Goal: Task Accomplishment & Management: Complete application form

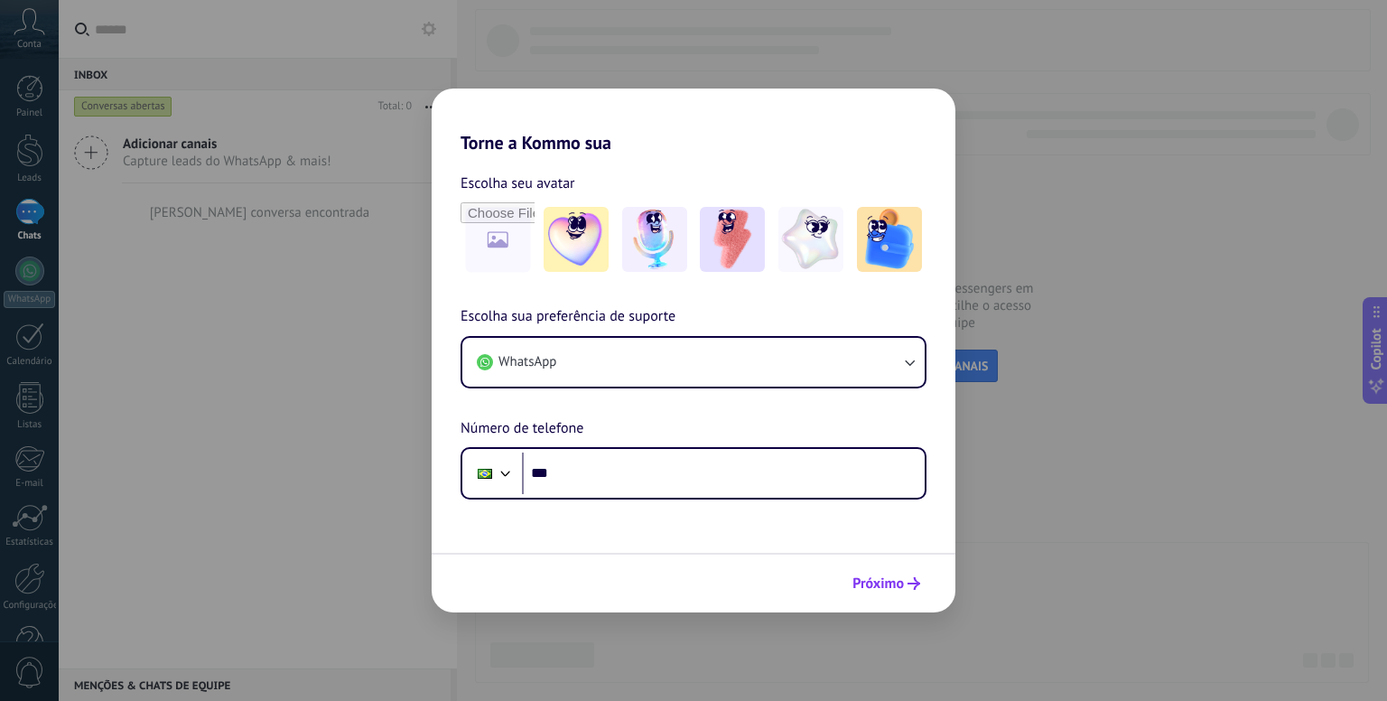
click at [870, 577] on span "Próximo" at bounding box center [877, 583] width 51 height 13
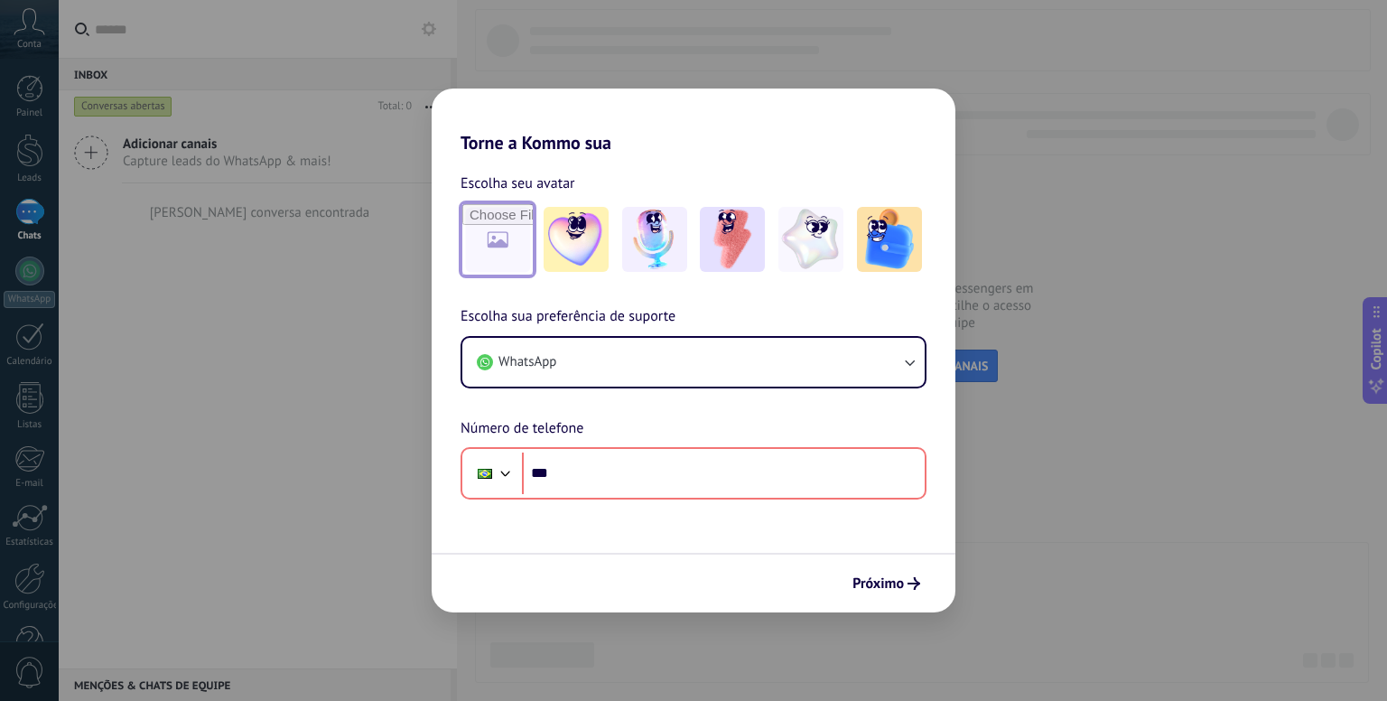
click at [505, 238] on input "file" at bounding box center [497, 239] width 70 height 70
type input "**********"
click at [491, 250] on img at bounding box center [497, 239] width 65 height 65
click at [510, 255] on img at bounding box center [497, 239] width 65 height 65
click at [594, 182] on link "Redefinir" at bounding box center [609, 183] width 55 height 18
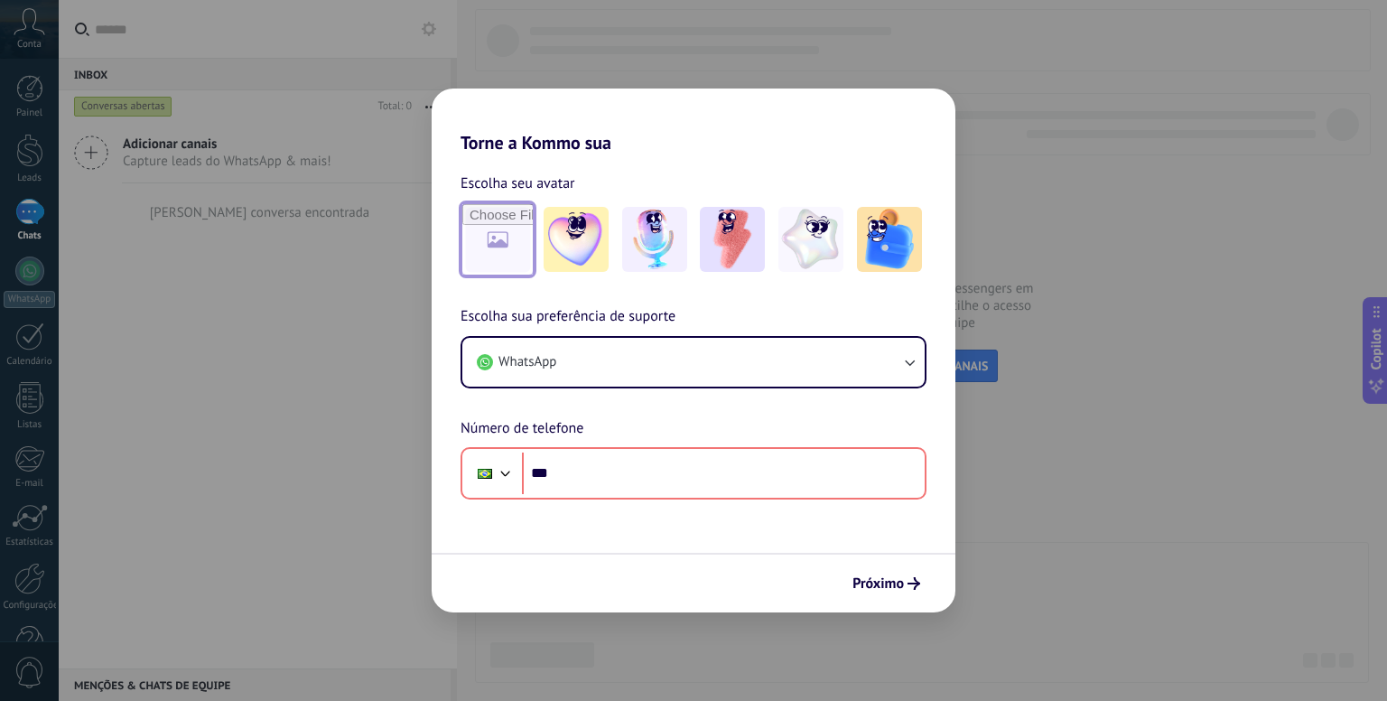
click at [480, 223] on input "file" at bounding box center [497, 239] width 70 height 70
type input "**********"
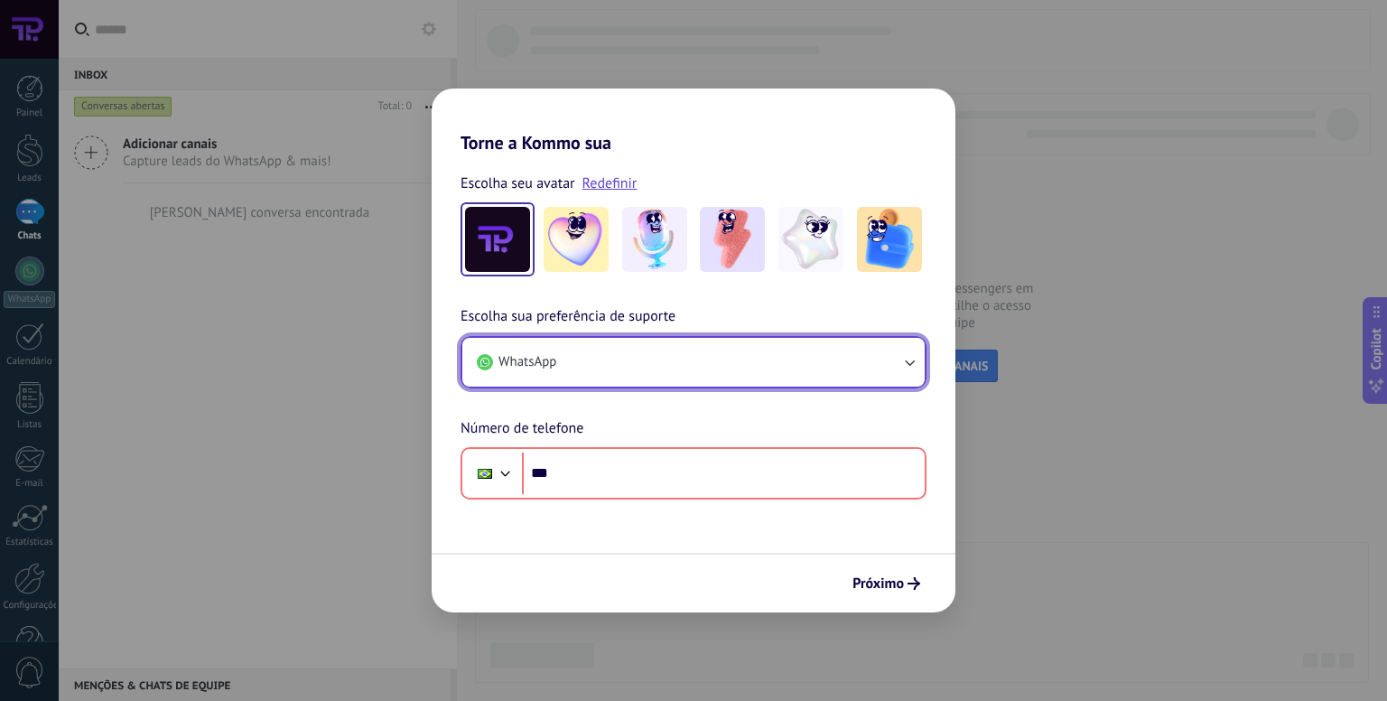
click at [647, 351] on button "WhatsApp" at bounding box center [693, 362] width 462 height 49
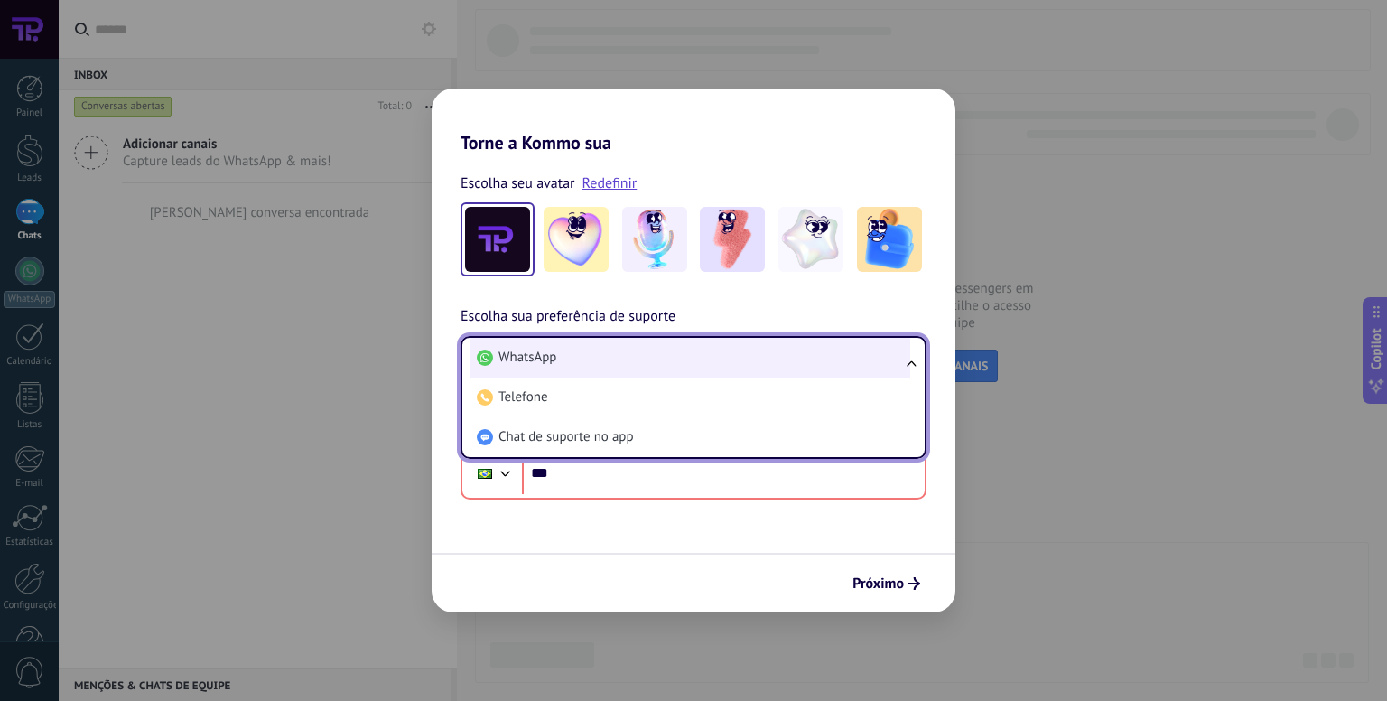
click at [557, 368] on li "WhatsApp" at bounding box center [690, 358] width 441 height 40
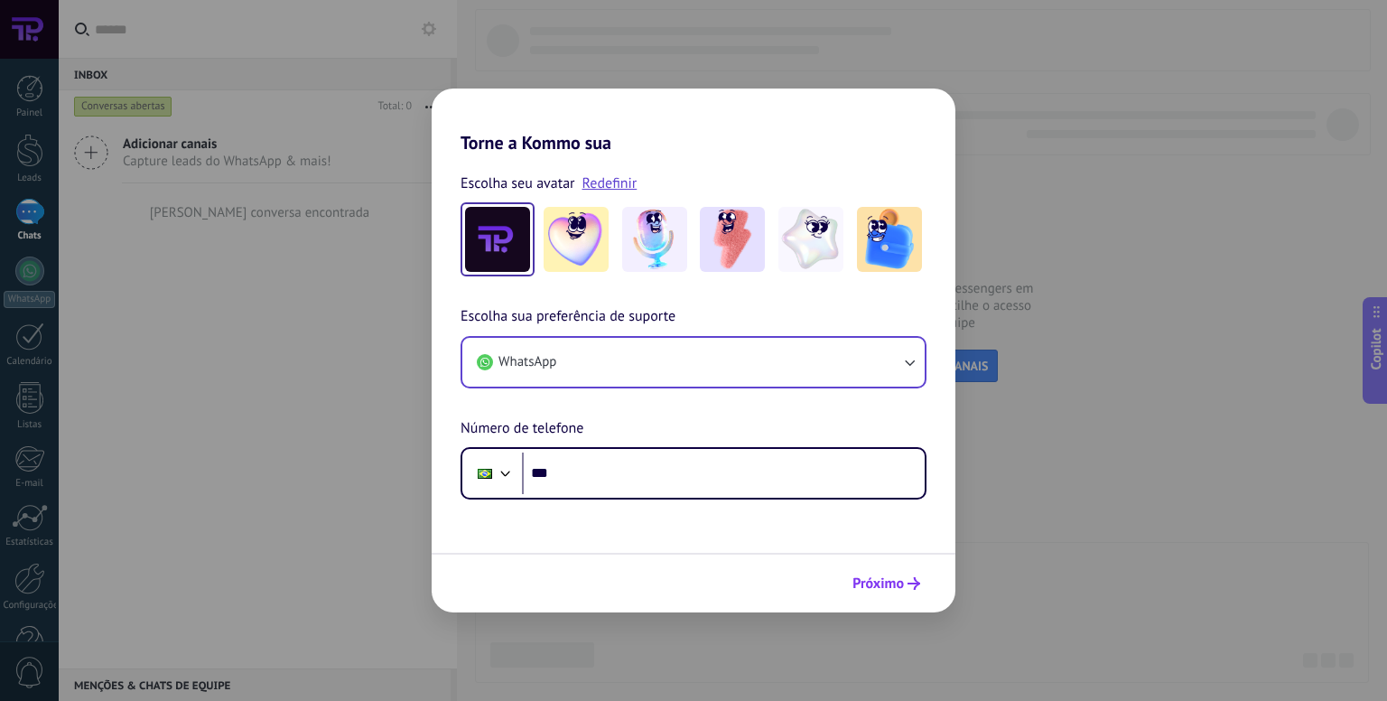
click at [892, 588] on span "Próximo" at bounding box center [877, 583] width 51 height 13
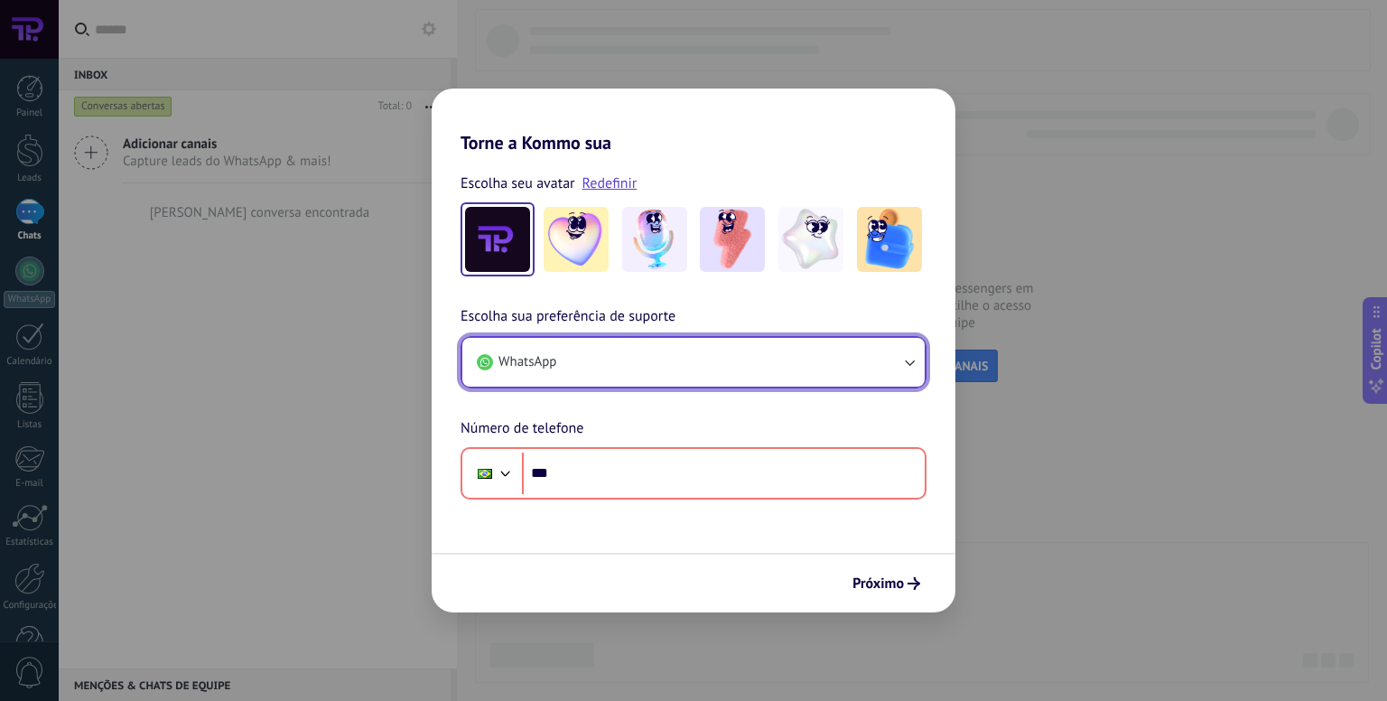
click at [585, 348] on button "WhatsApp" at bounding box center [693, 362] width 462 height 49
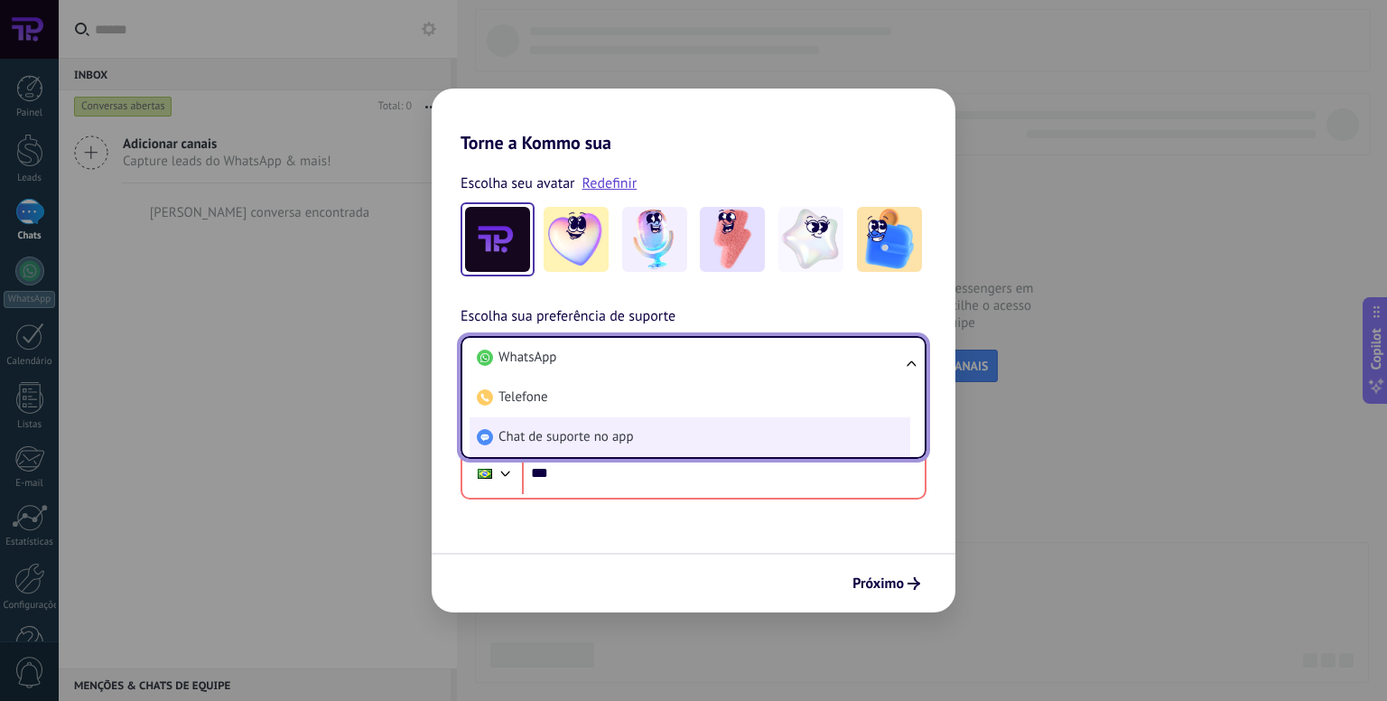
click at [557, 440] on span "Chat de suporte no app" at bounding box center [565, 437] width 135 height 18
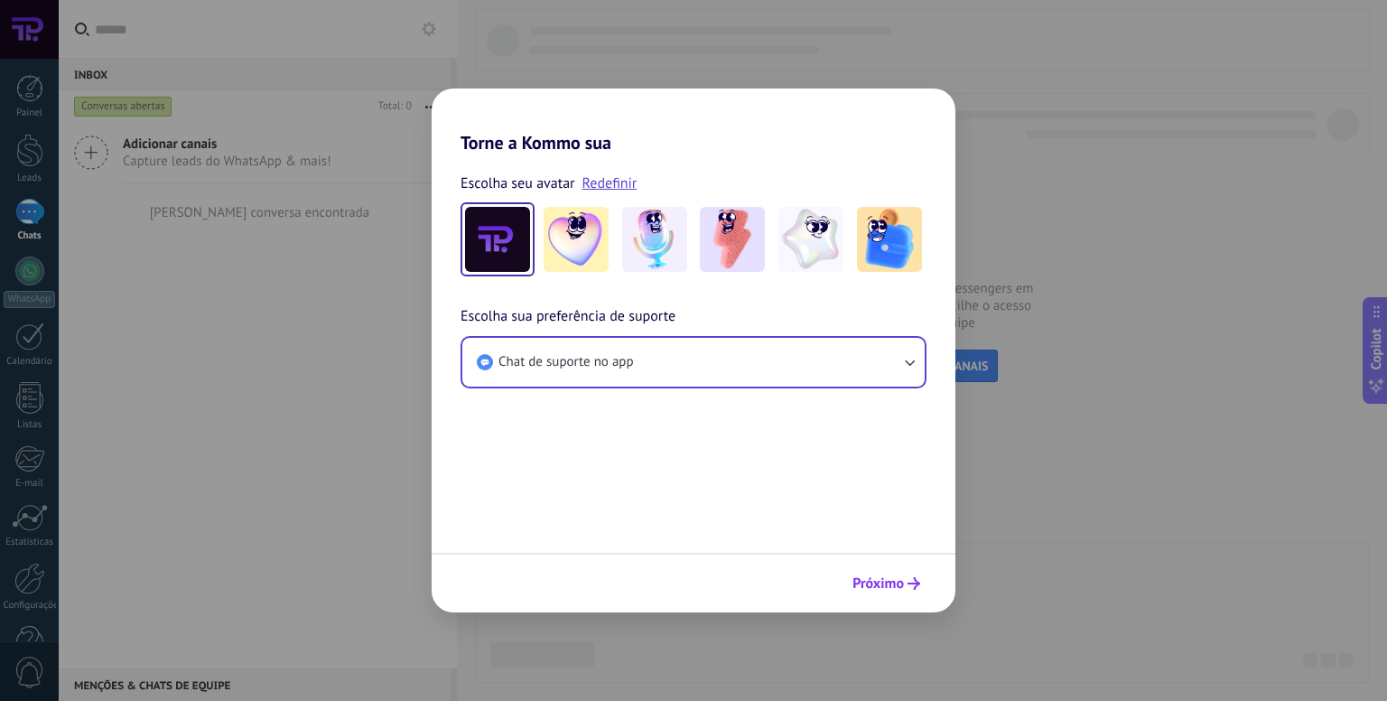
click at [870, 586] on span "Próximo" at bounding box center [877, 583] width 51 height 13
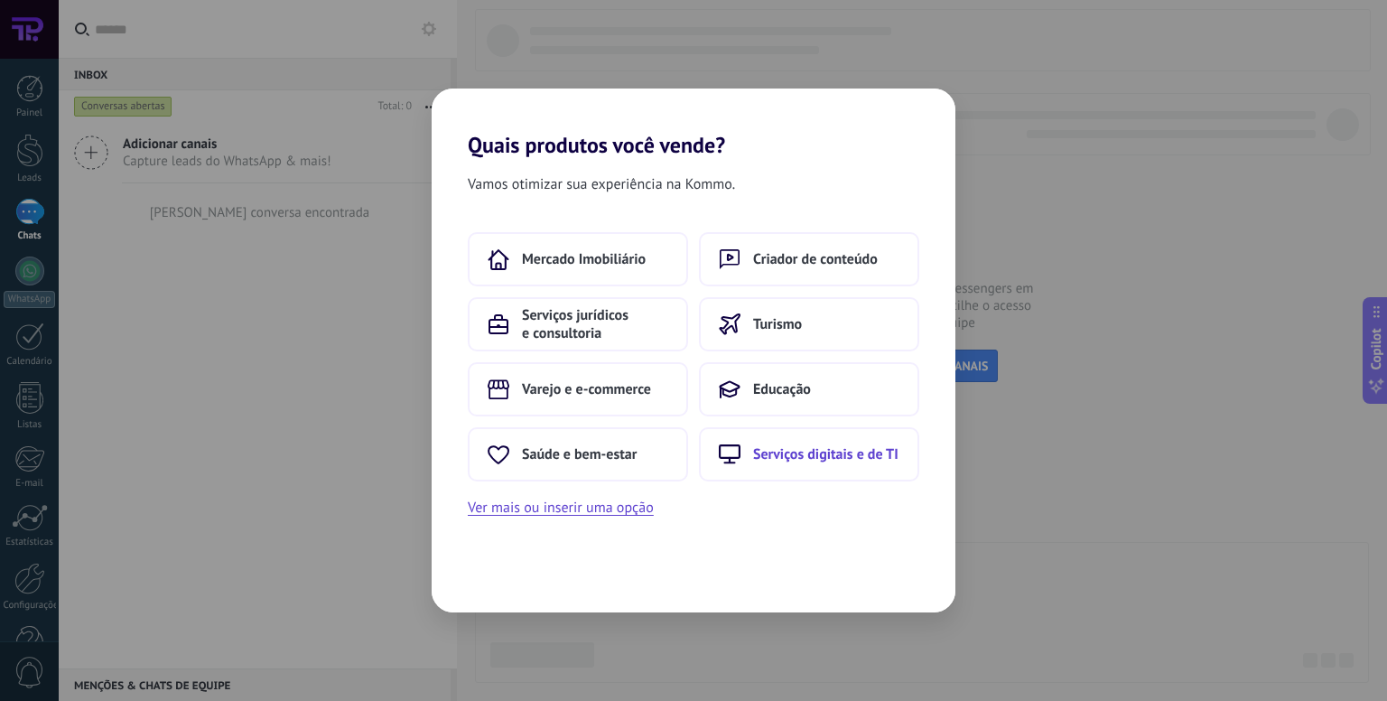
click at [792, 452] on span "Serviços digitais e de TI" at bounding box center [825, 454] width 145 height 18
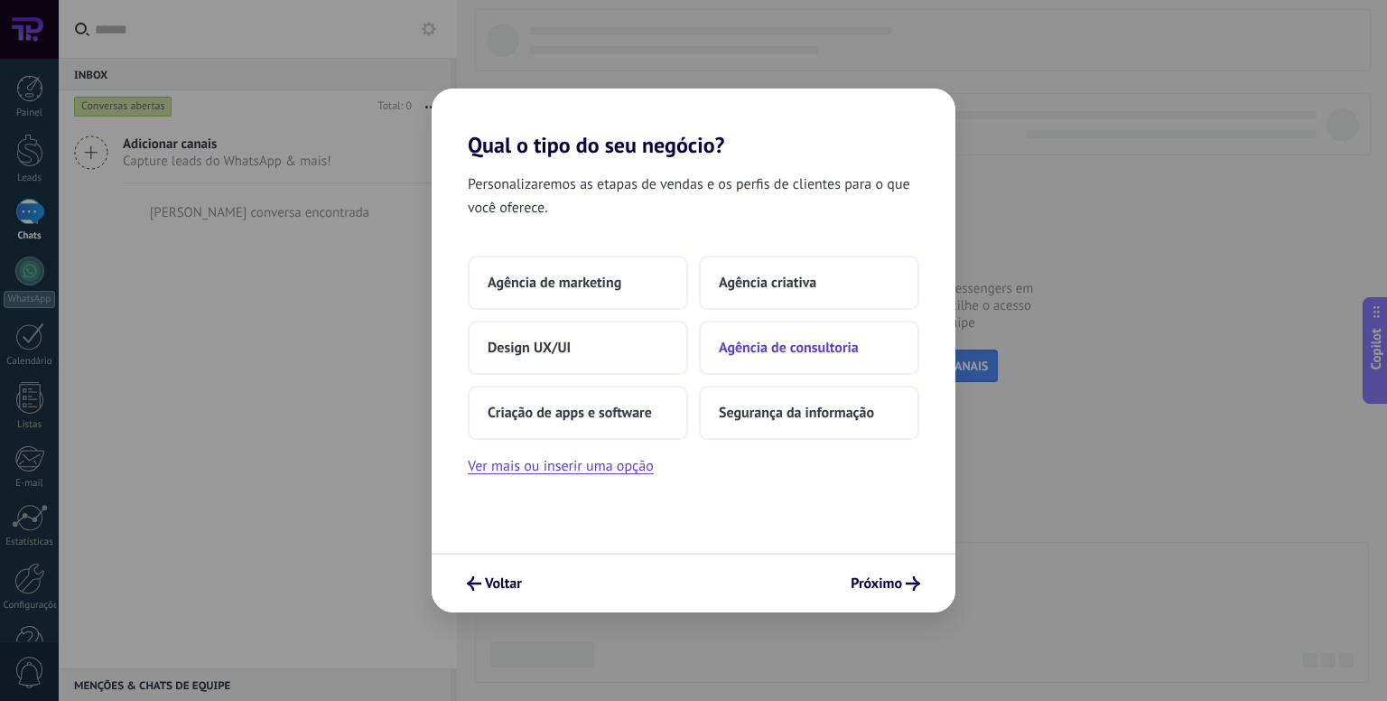
click at [775, 350] on span "Agência de consultoria" at bounding box center [789, 348] width 140 height 18
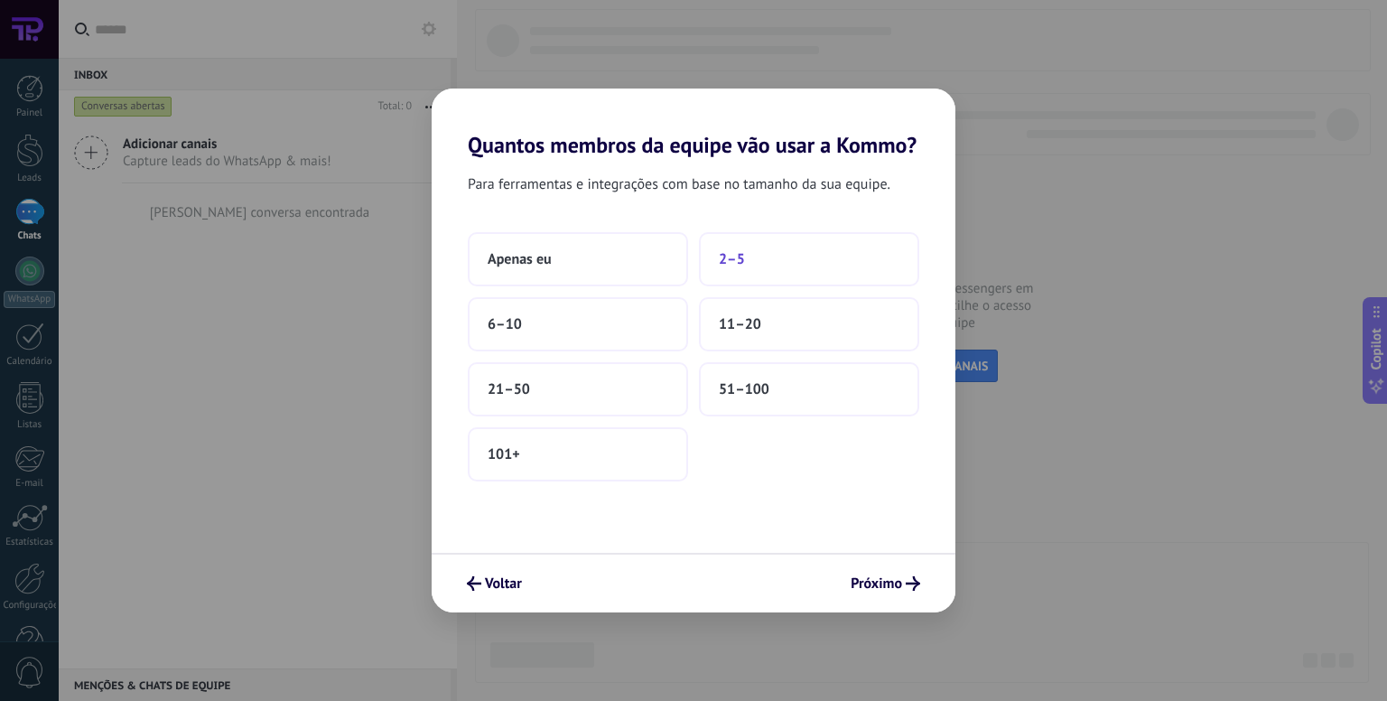
click at [723, 270] on button "2–5" at bounding box center [809, 259] width 220 height 54
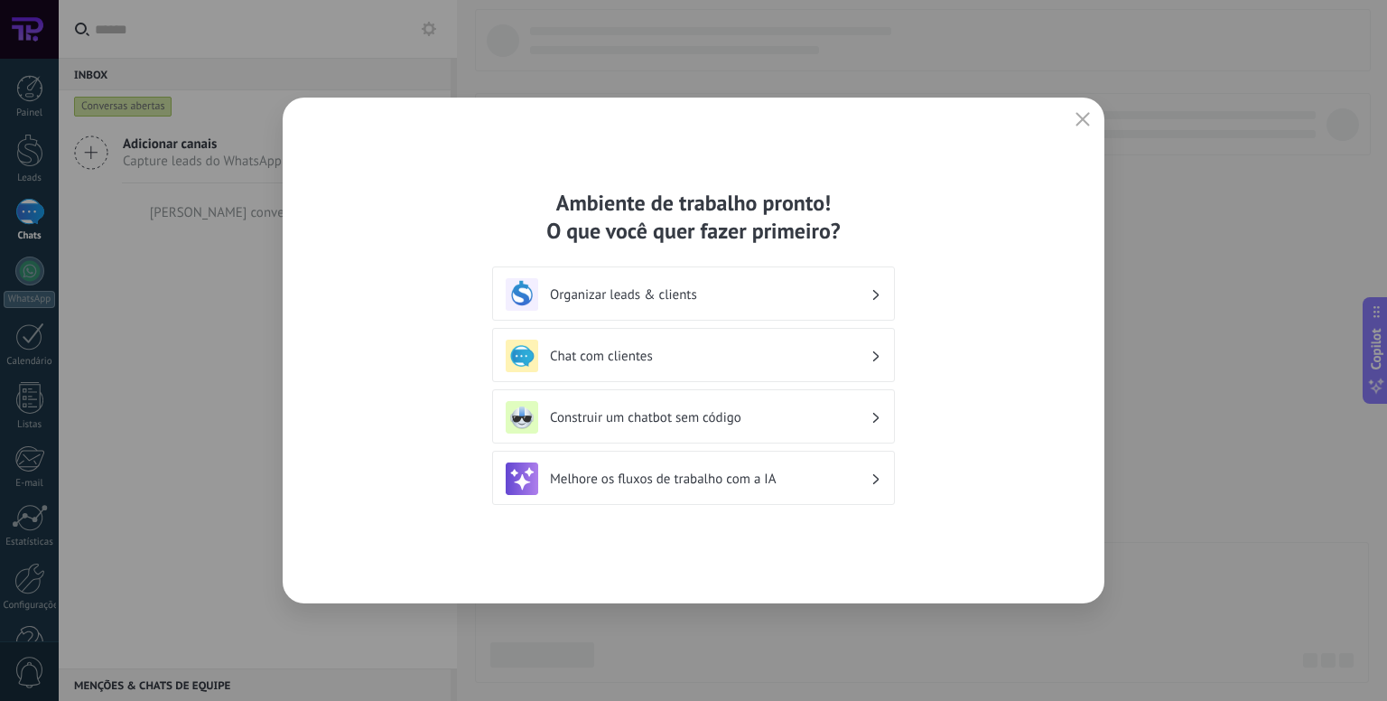
click at [690, 286] on h3 "Organizar leads & clients" at bounding box center [710, 294] width 321 height 17
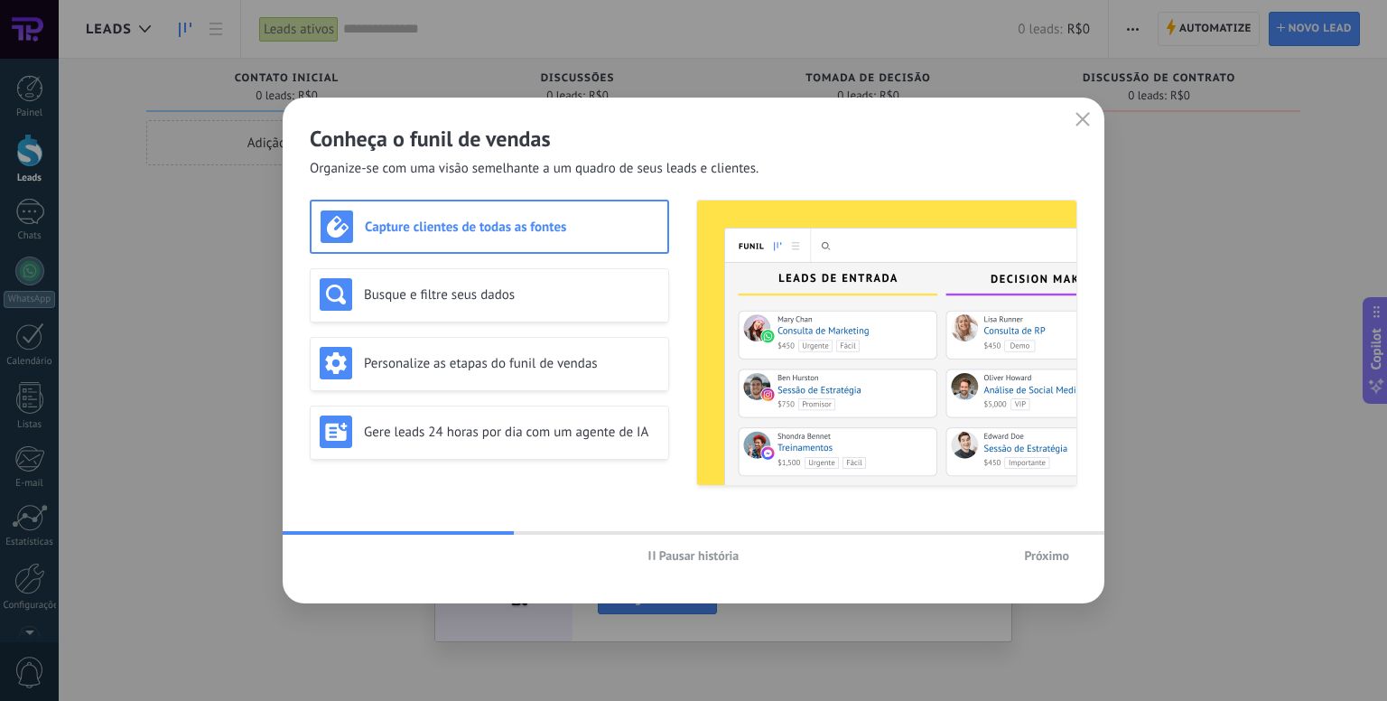
click at [1056, 558] on span "Próximo" at bounding box center [1046, 555] width 45 height 13
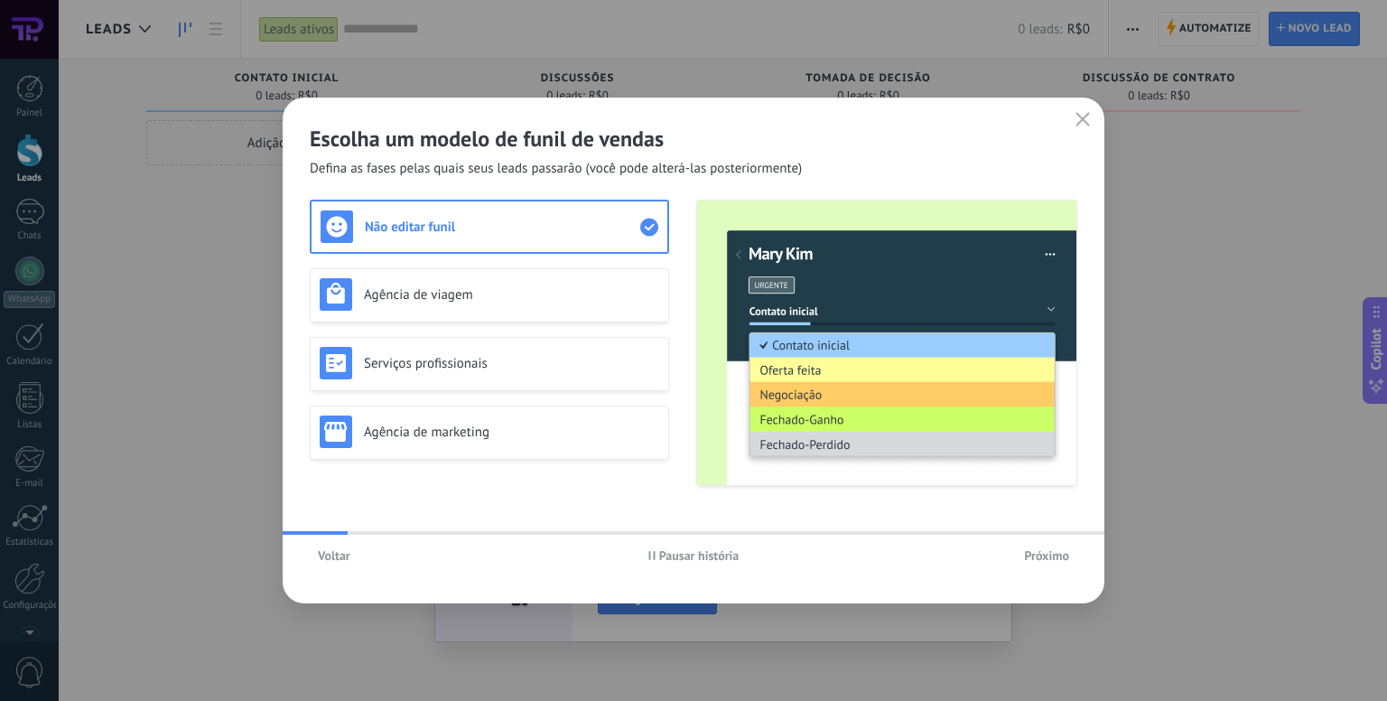
click at [1052, 561] on span "Próximo" at bounding box center [1046, 555] width 45 height 13
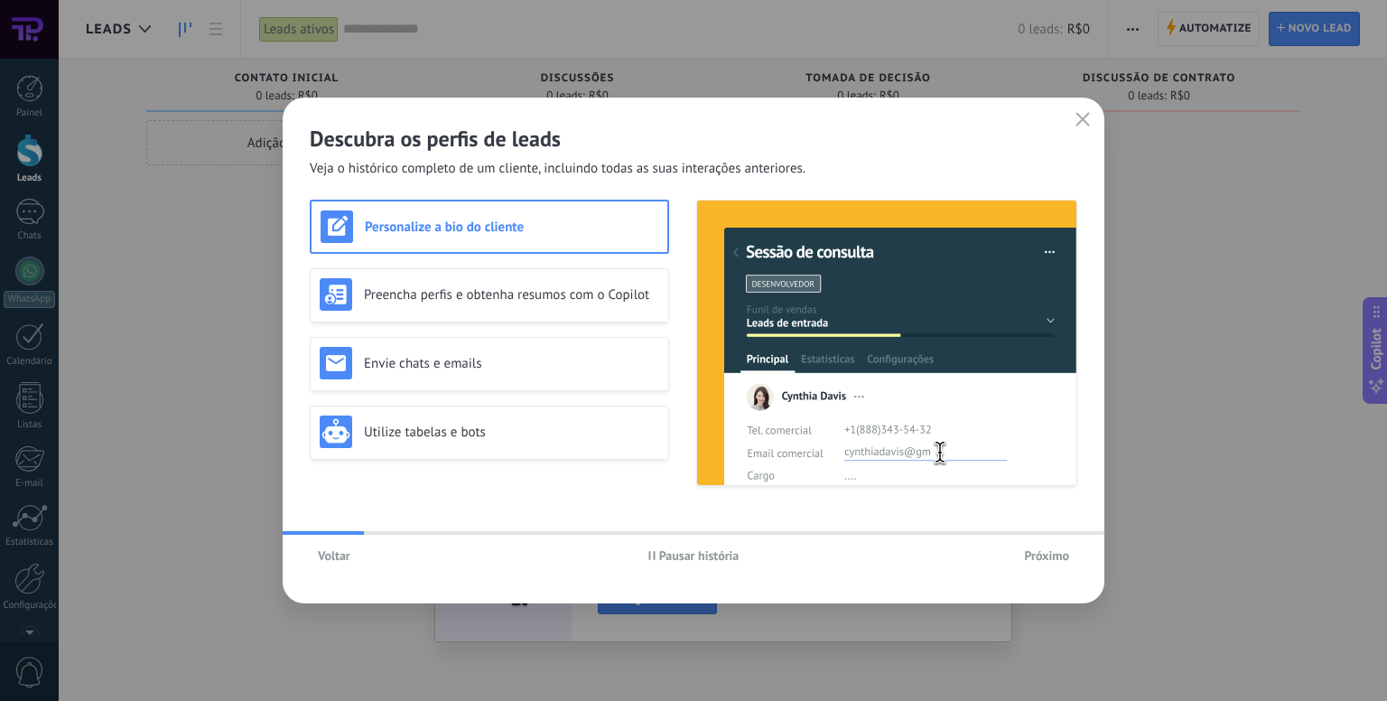
click at [1052, 561] on span "Próximo" at bounding box center [1046, 555] width 45 height 13
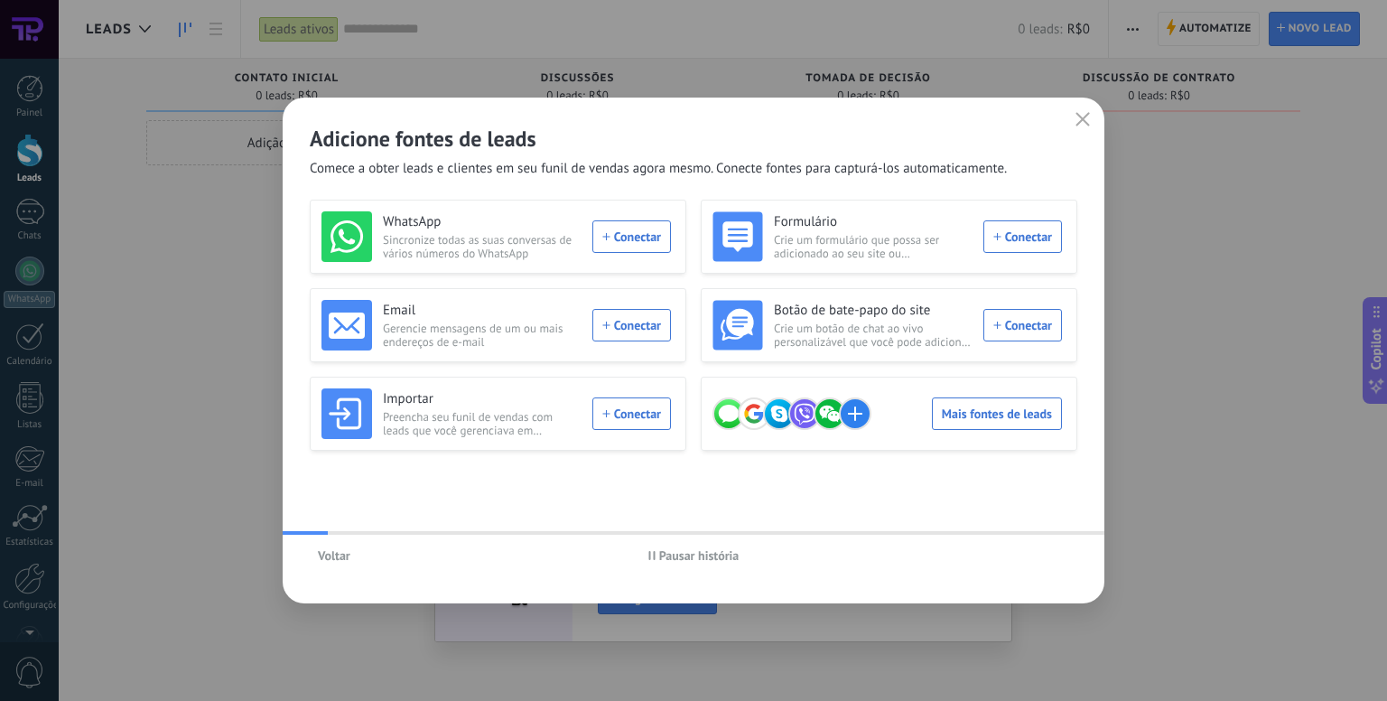
click at [1052, 561] on div "Voltar Pausar história" at bounding box center [694, 556] width 822 height 42
click at [1083, 122] on icon "button" at bounding box center [1083, 119] width 14 height 14
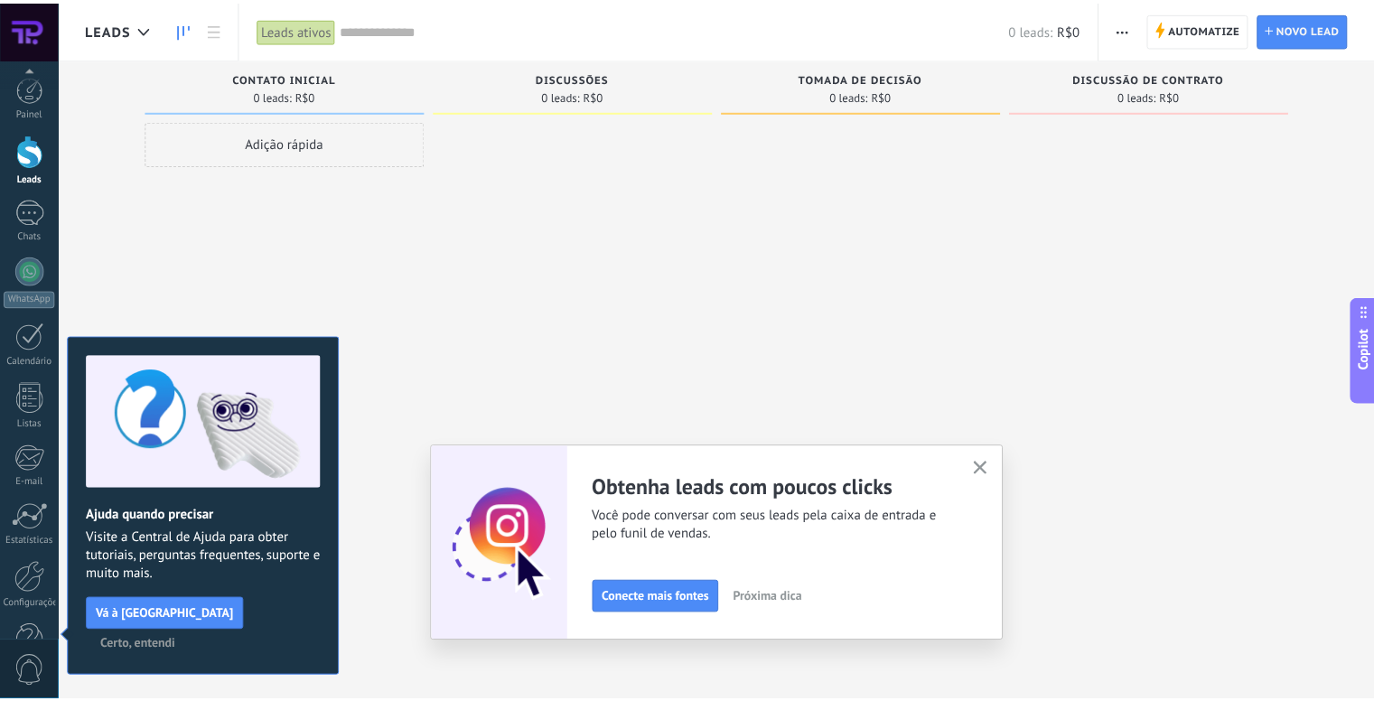
scroll to position [50, 0]
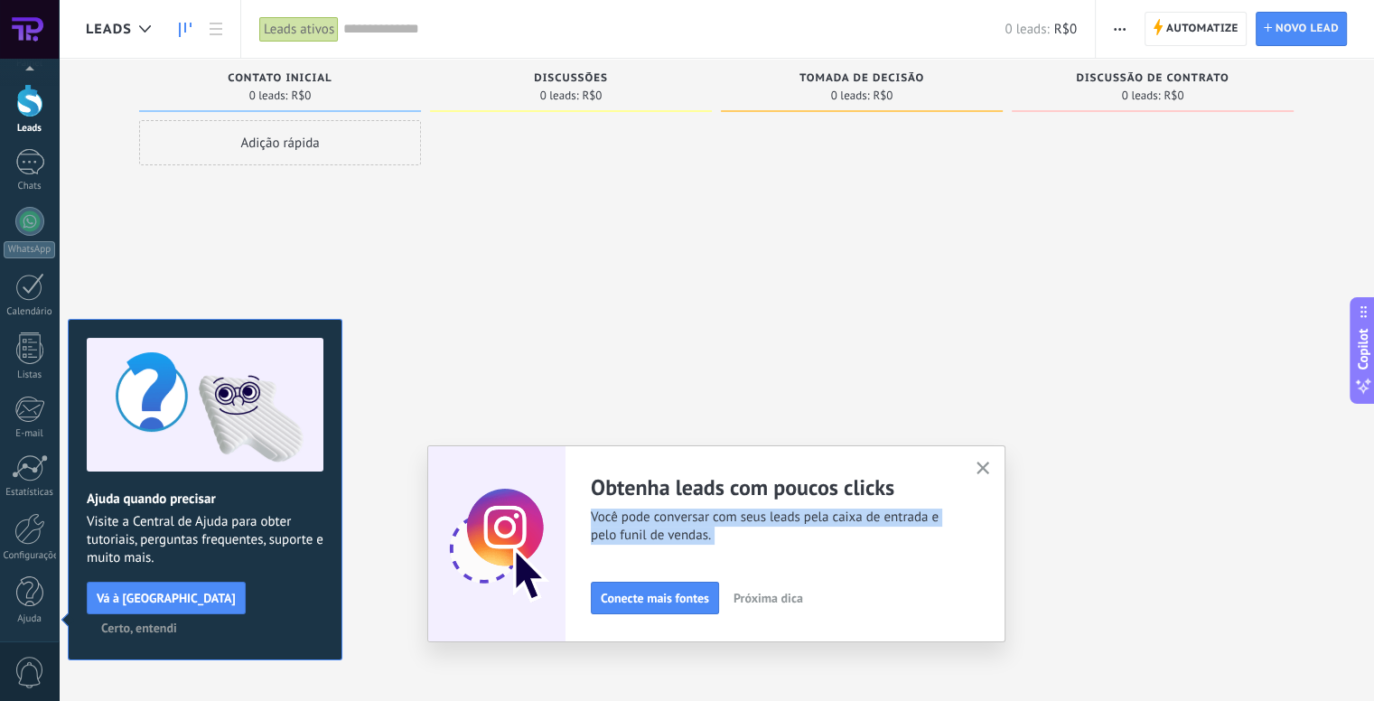
click at [998, 469] on div "Ajuste seu fluxo de trabalho Você pode criar múltiplos funis personalizados que…" at bounding box center [716, 543] width 578 height 197
click at [988, 468] on use "button" at bounding box center [983, 468] width 14 height 14
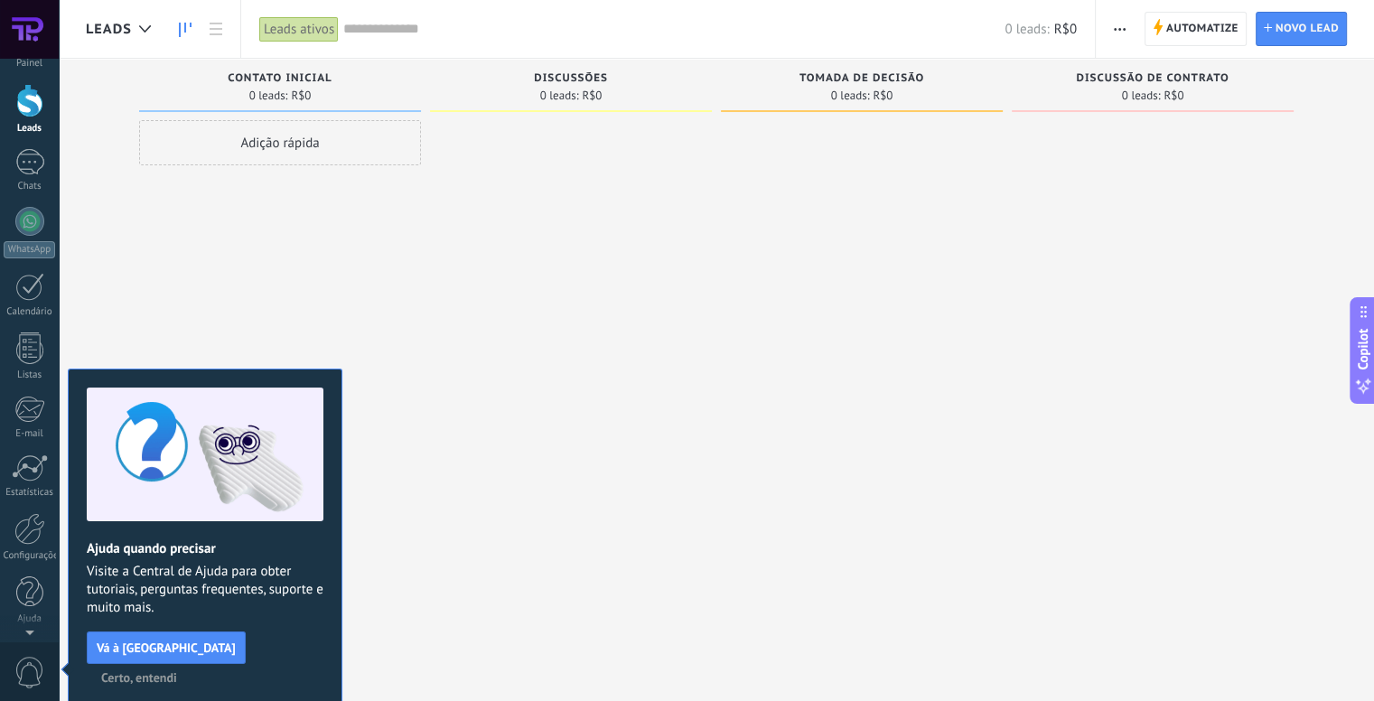
scroll to position [0, 0]
click at [270, 604] on div "Ajuda quando precisar Visite a Central de Ajuda para obter tutoriais, perguntas…" at bounding box center [205, 538] width 275 height 341
click at [177, 671] on span "Certo, entendi" at bounding box center [139, 677] width 76 height 13
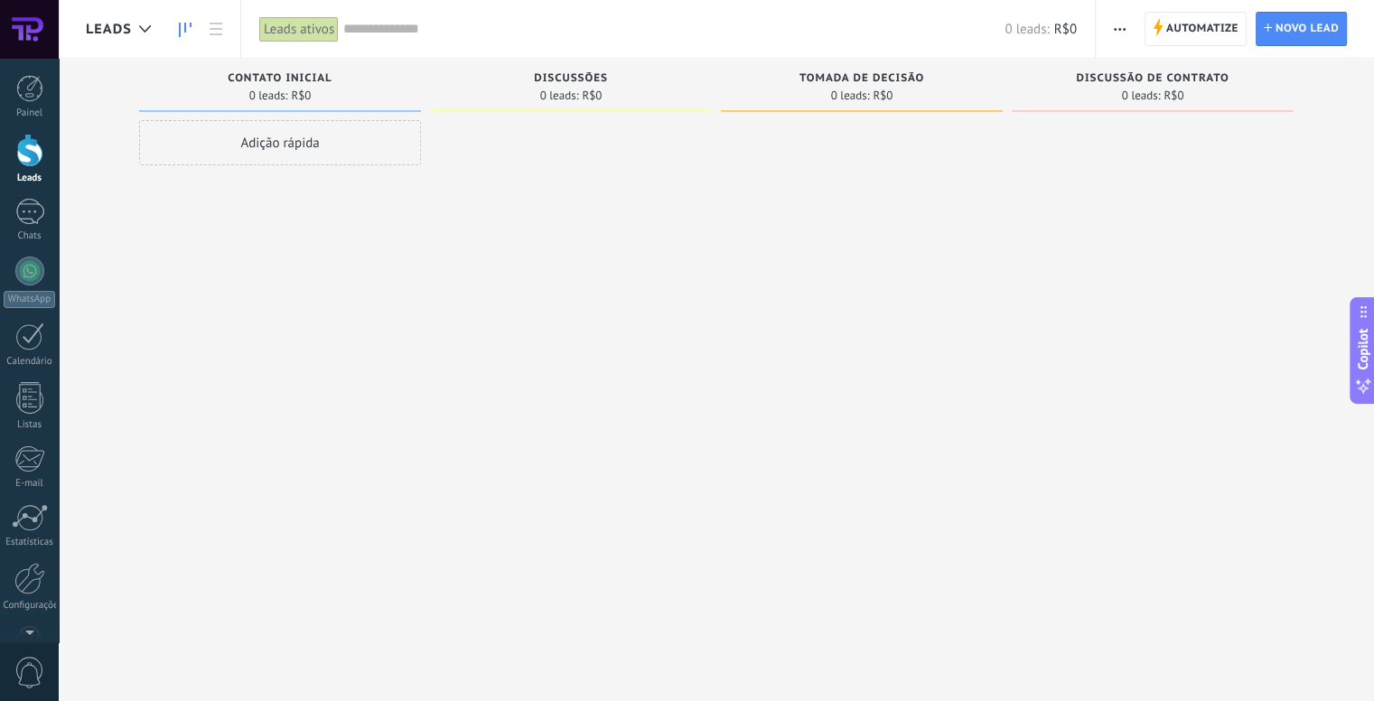
click at [36, 42] on div at bounding box center [29, 29] width 59 height 59
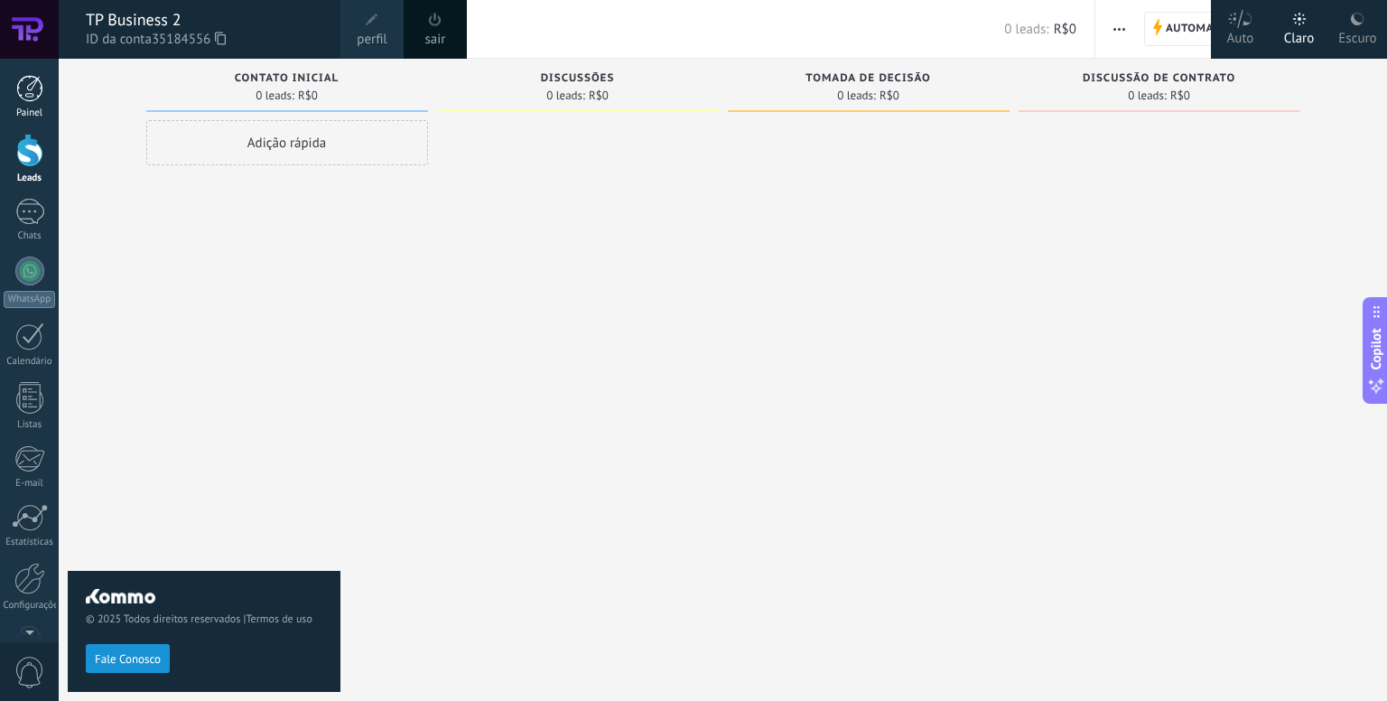
click at [23, 88] on div at bounding box center [29, 88] width 27 height 27
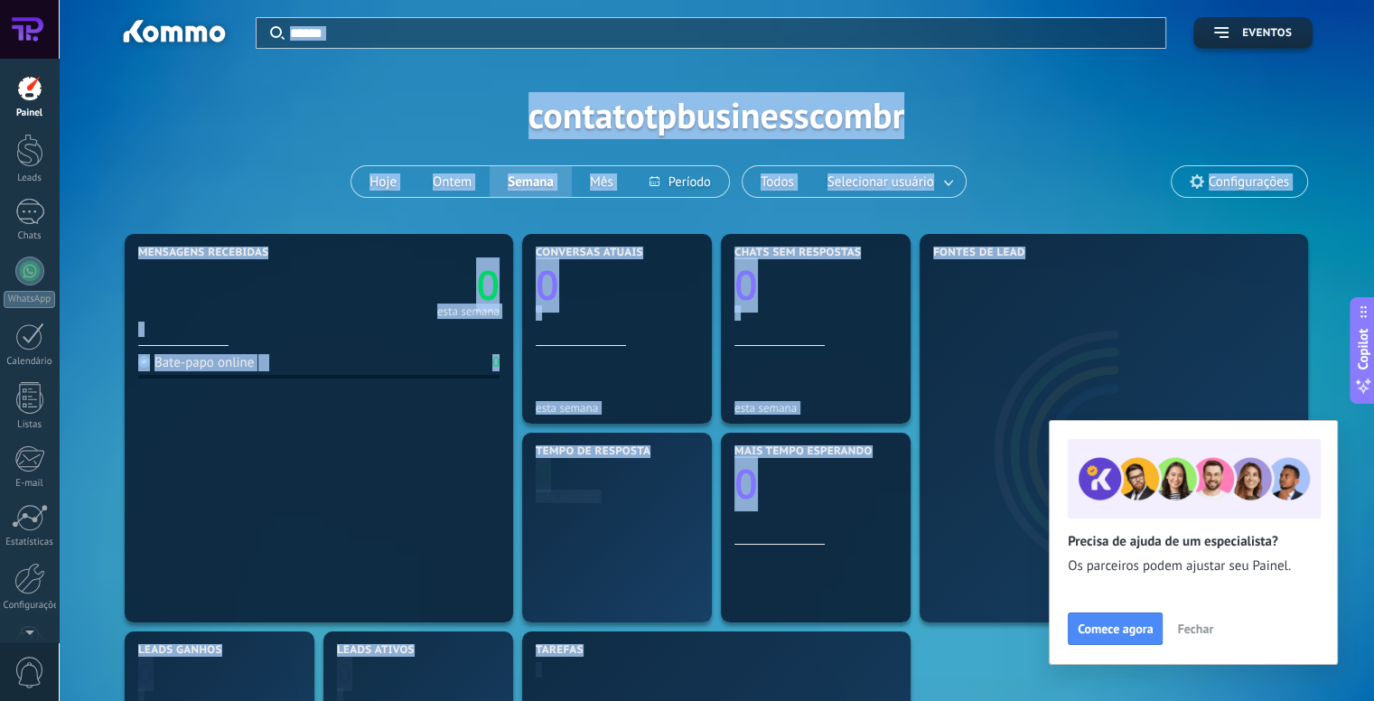
click at [264, 117] on div "Aplicar Eventos contatotpbusinesscombr Hoje Ontem Semana Mês Todos Selecionar u…" at bounding box center [716, 114] width 1261 height 229
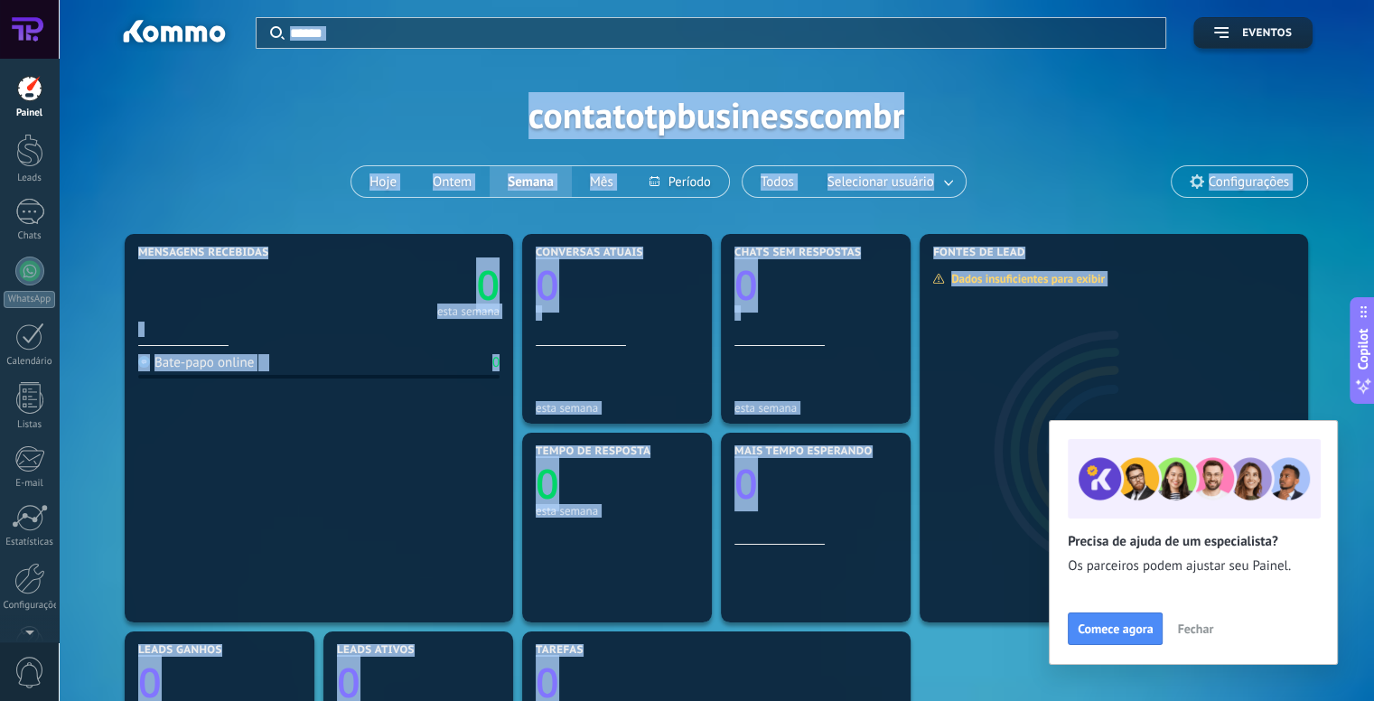
click at [638, 98] on div "Aplicar Eventos contatotpbusinesscombr Hoje Ontem Semana Mês Todos Selecionar u…" at bounding box center [716, 114] width 1261 height 229
click at [1197, 182] on icon at bounding box center [1196, 181] width 14 height 14
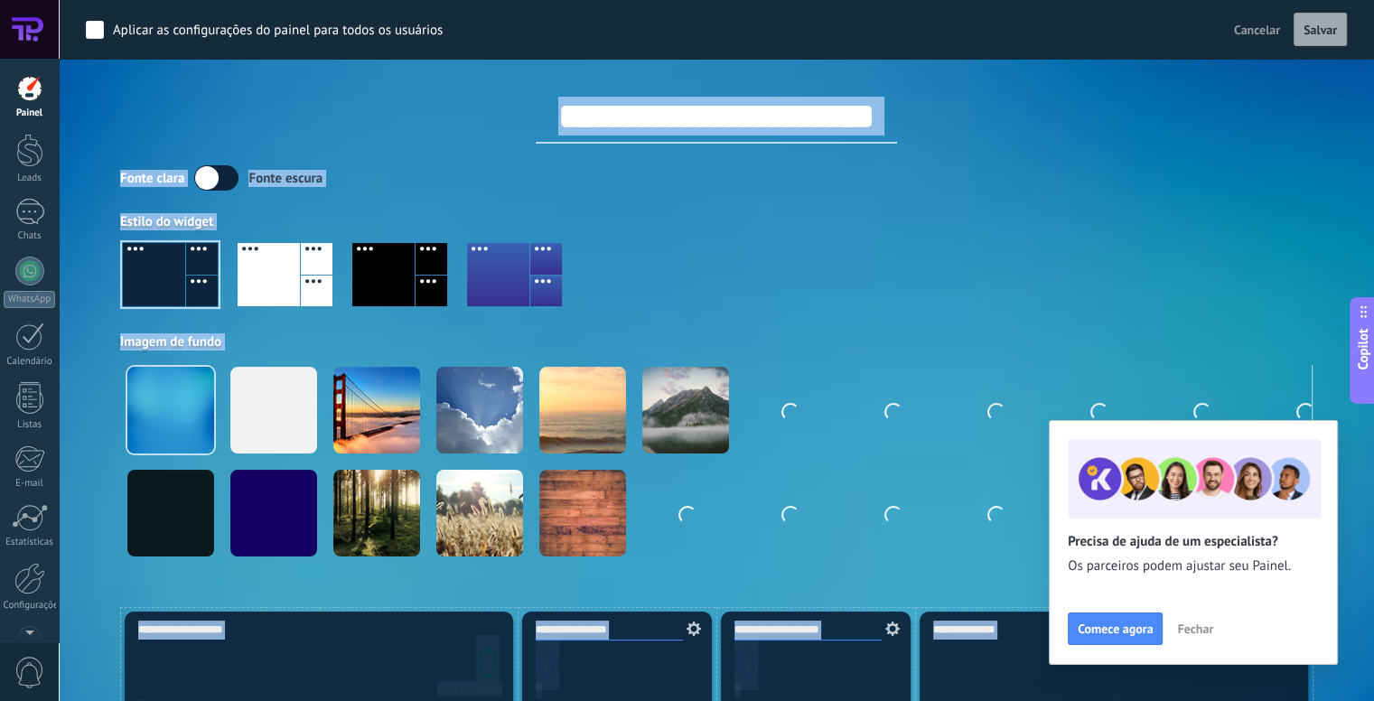
click at [785, 115] on input "**********" at bounding box center [716, 116] width 361 height 54
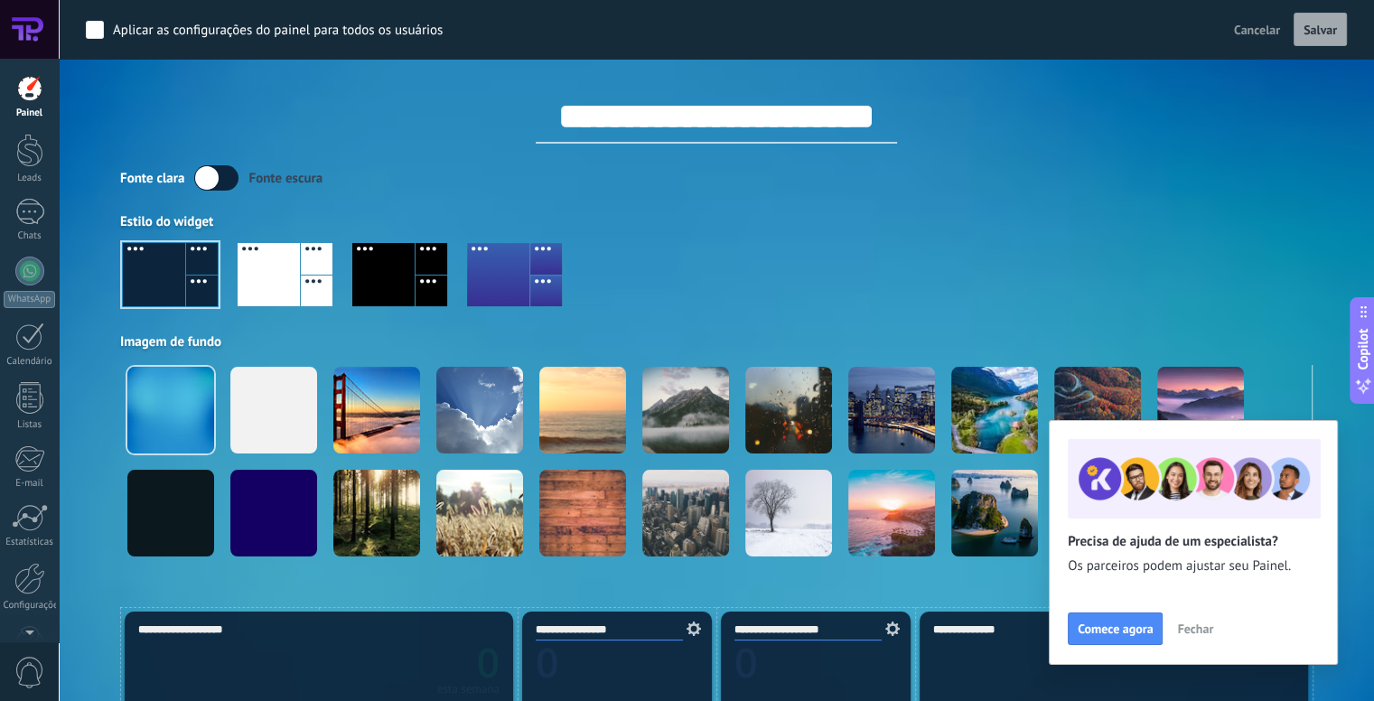
click at [785, 115] on input "**********" at bounding box center [716, 116] width 361 height 54
type input "**********"
click at [1322, 23] on span "Salvar" at bounding box center [1319, 29] width 33 height 13
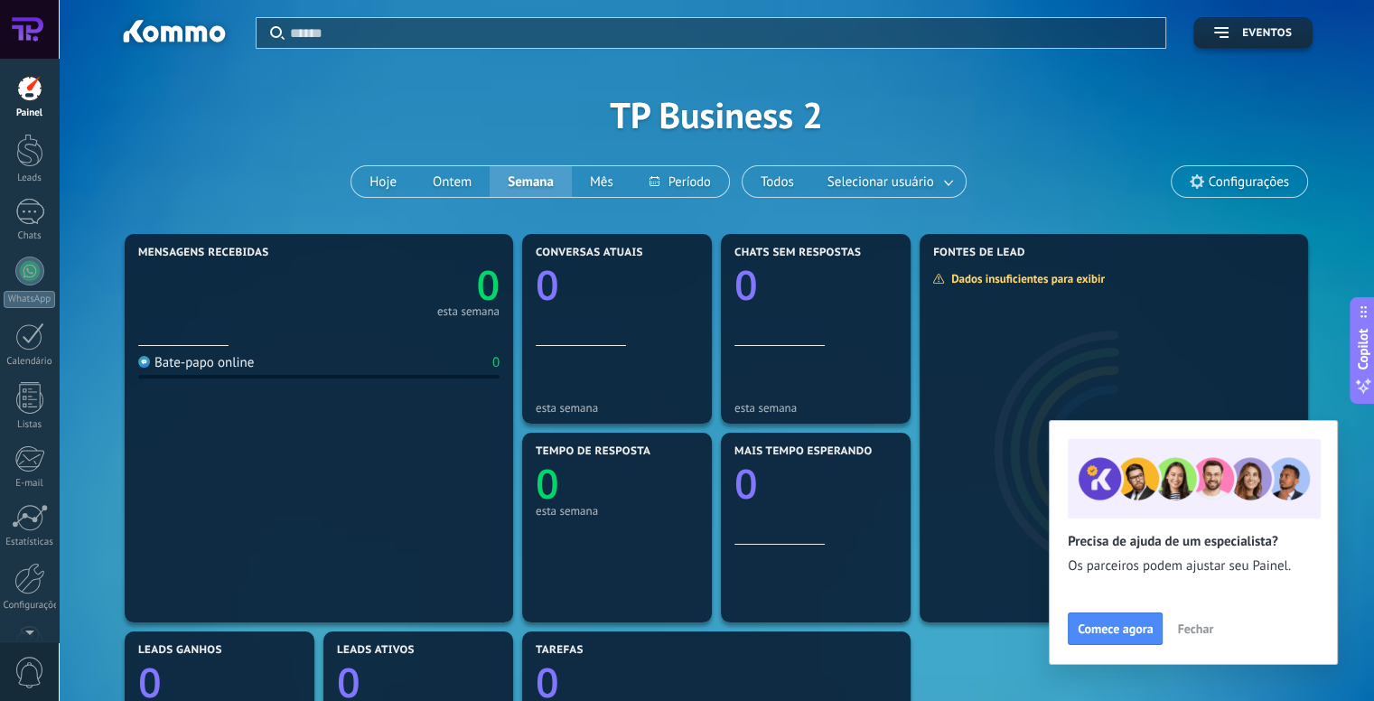
click at [40, 34] on div at bounding box center [29, 29] width 59 height 59
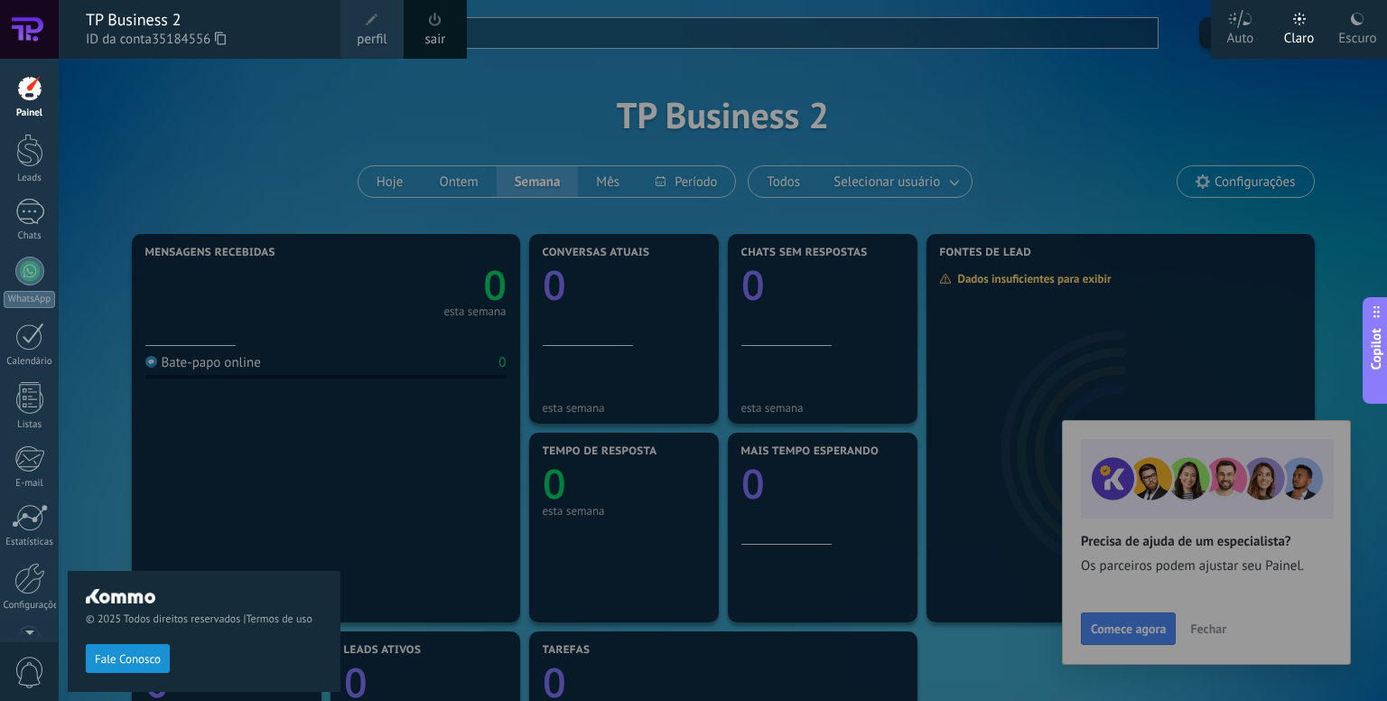
click at [120, 143] on div "© 2025 Todos direitos reservados | Termos de uso Fale Conosco" at bounding box center [204, 380] width 273 height 642
click at [1074, 281] on div at bounding box center [752, 350] width 1387 height 701
